Goal: Check status

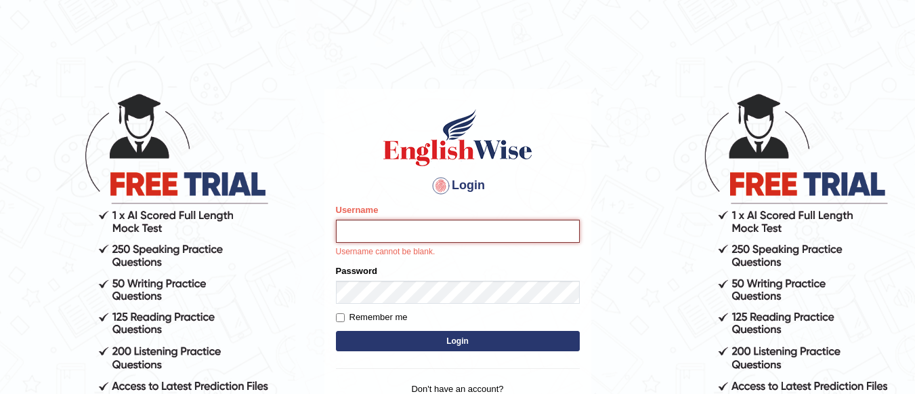
type input "Lovely_sidhu10"
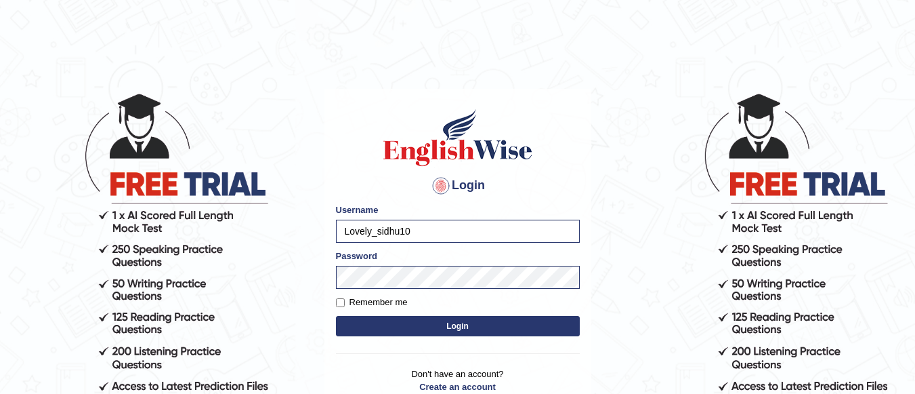
click at [457, 322] on button "Login" at bounding box center [458, 326] width 244 height 20
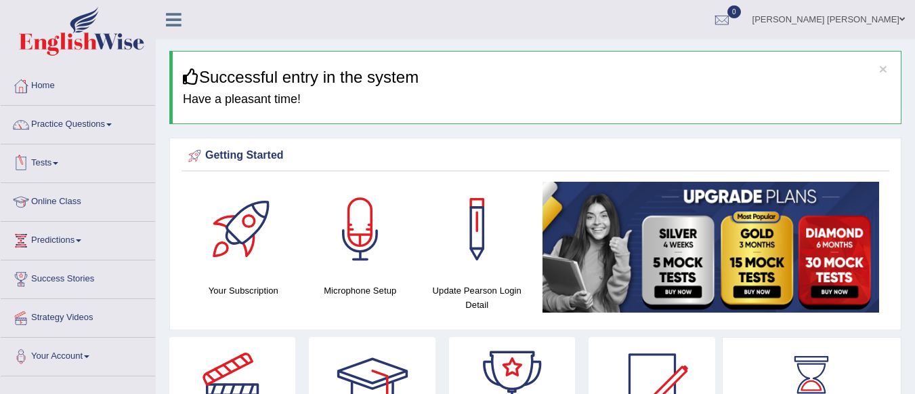
click at [57, 154] on link "Tests" at bounding box center [78, 161] width 154 height 34
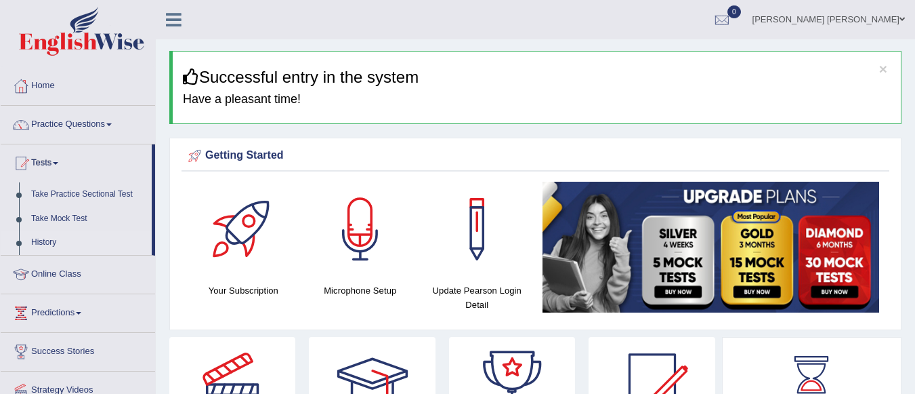
click at [46, 240] on link "History" at bounding box center [88, 242] width 127 height 24
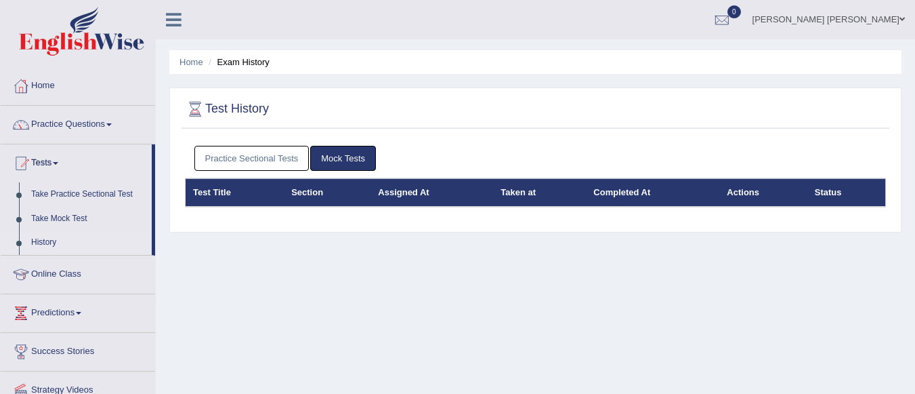
click at [257, 155] on link "Practice Sectional Tests" at bounding box center [251, 158] width 115 height 25
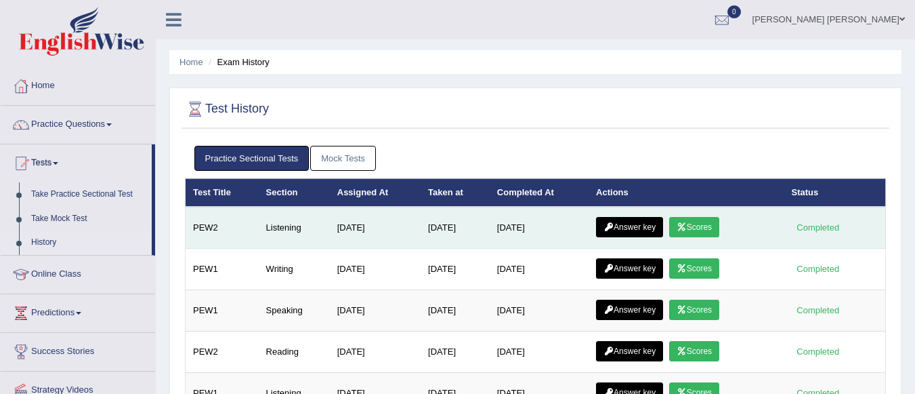
click at [635, 227] on link "Answer key" at bounding box center [629, 227] width 67 height 20
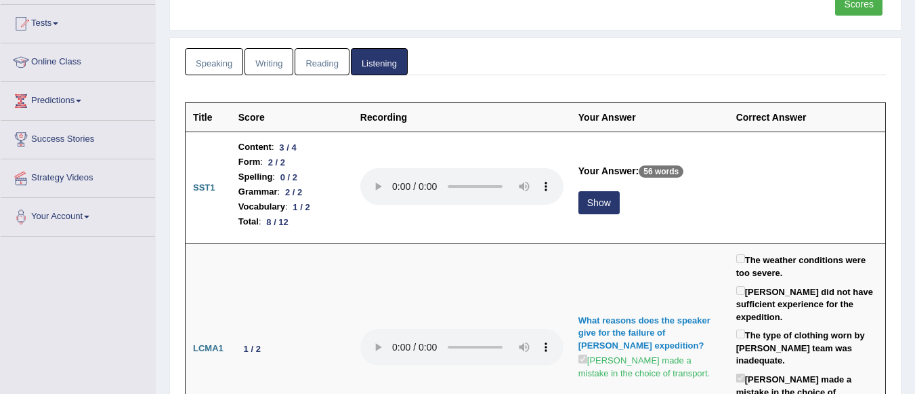
scroll to position [154, 0]
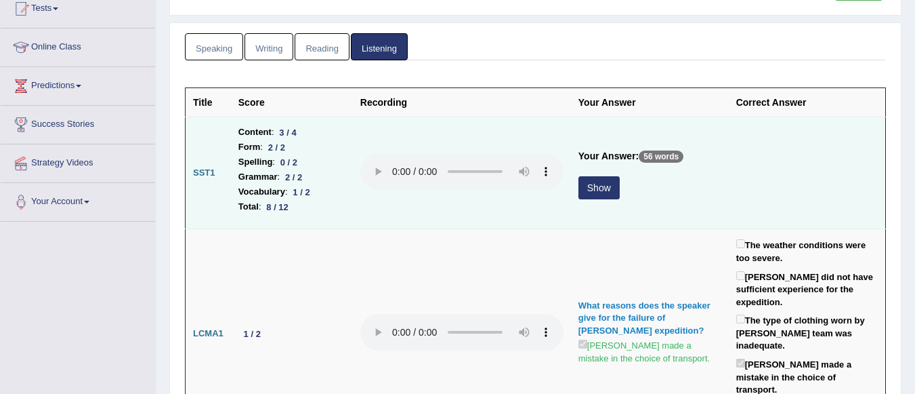
click at [591, 192] on button "Show" at bounding box center [599, 187] width 41 height 23
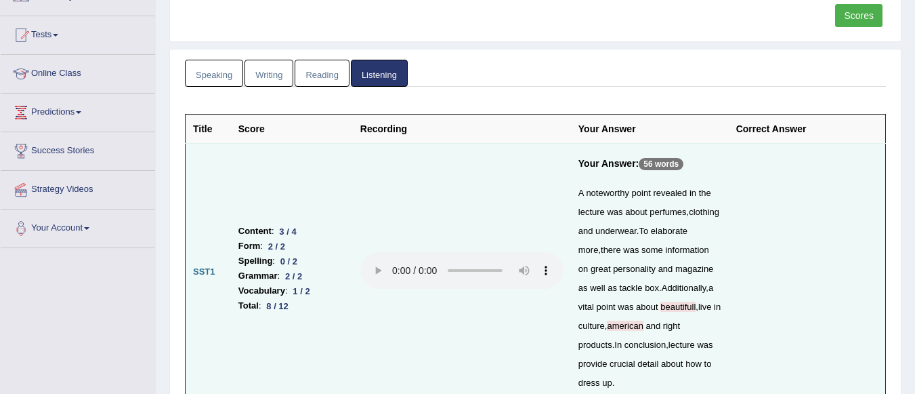
scroll to position [0, 0]
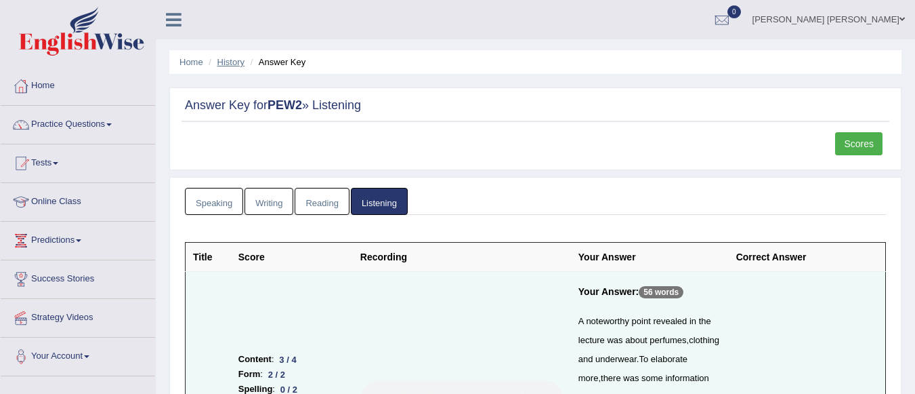
click at [232, 61] on link "History" at bounding box center [230, 62] width 27 height 10
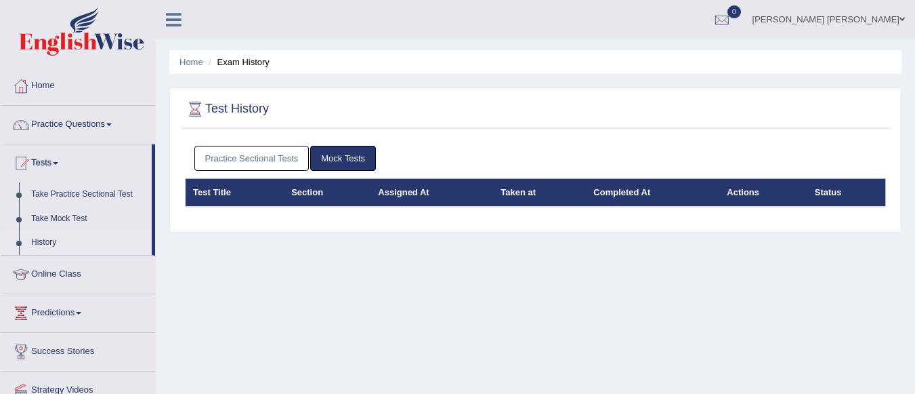
click at [256, 154] on link "Practice Sectional Tests" at bounding box center [251, 158] width 115 height 25
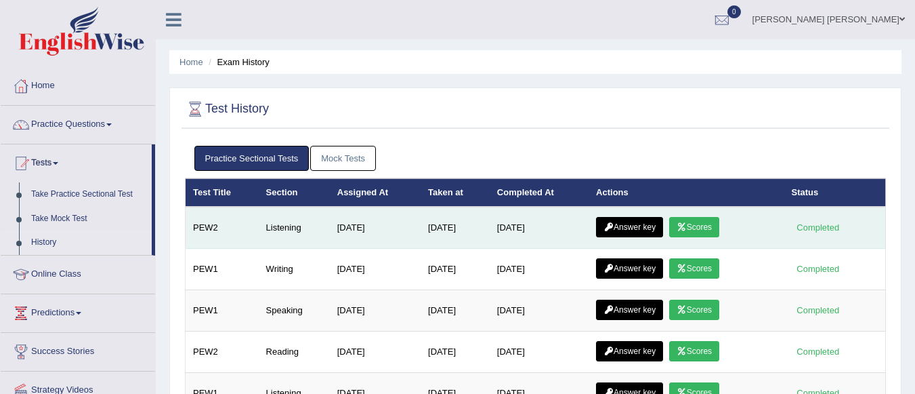
click at [699, 230] on link "Scores" at bounding box center [694, 227] width 50 height 20
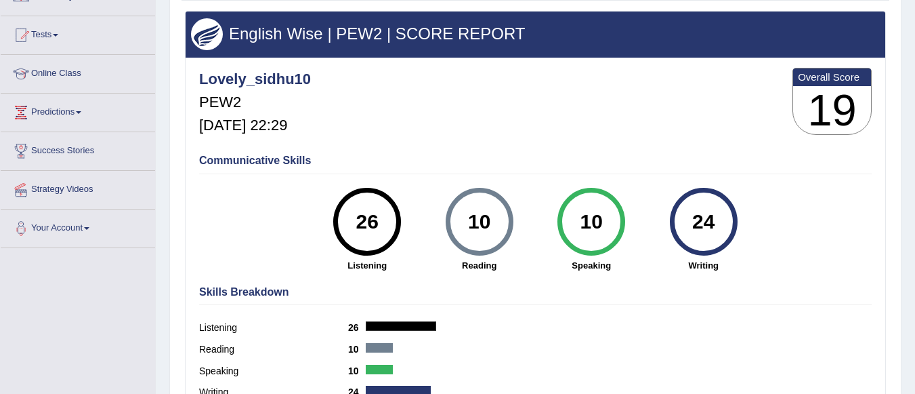
scroll to position [127, 0]
